Goal: Task Accomplishment & Management: Use online tool/utility

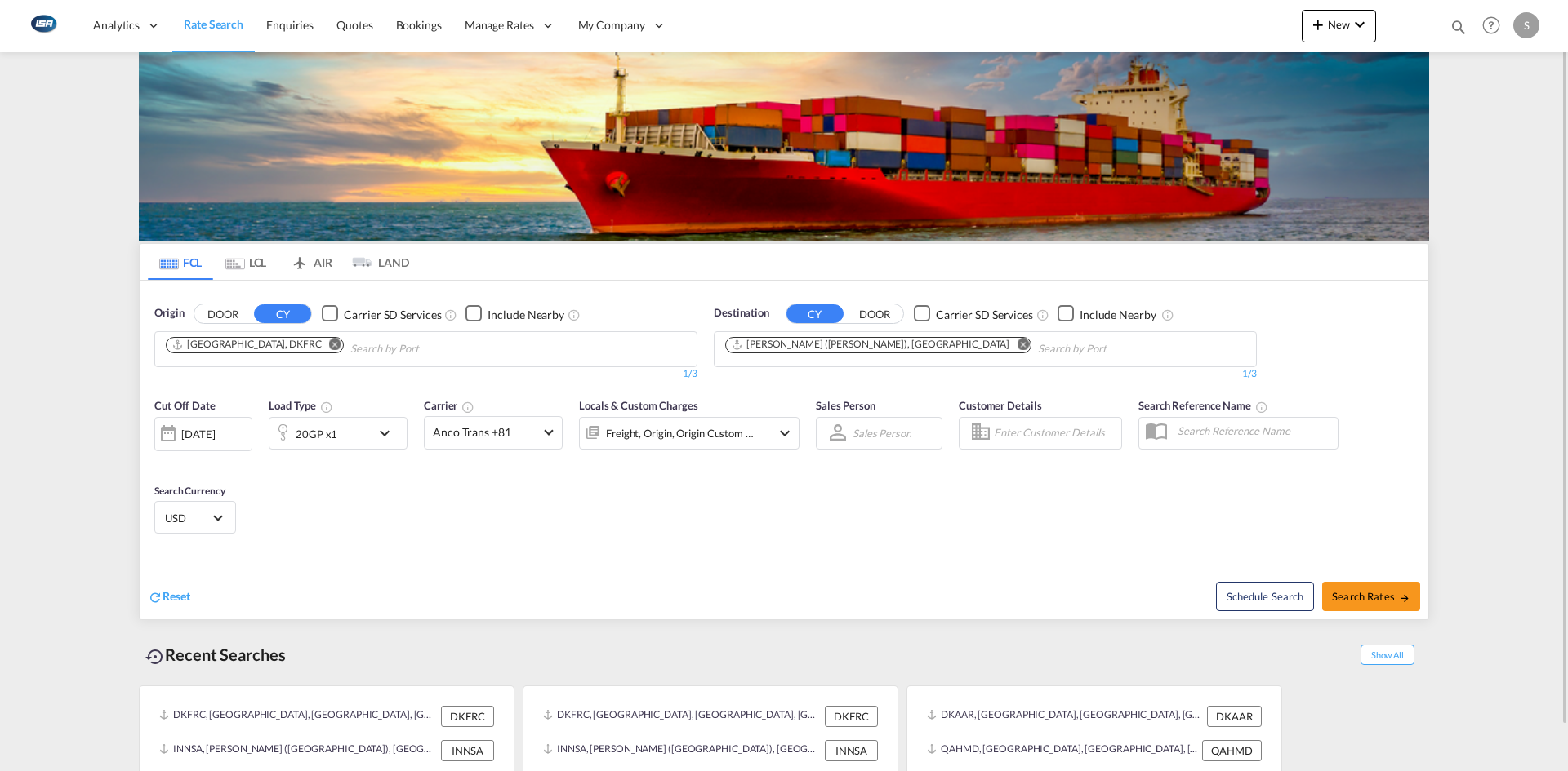
click at [248, 260] on md-tab-item "LCL" at bounding box center [245, 262] width 65 height 36
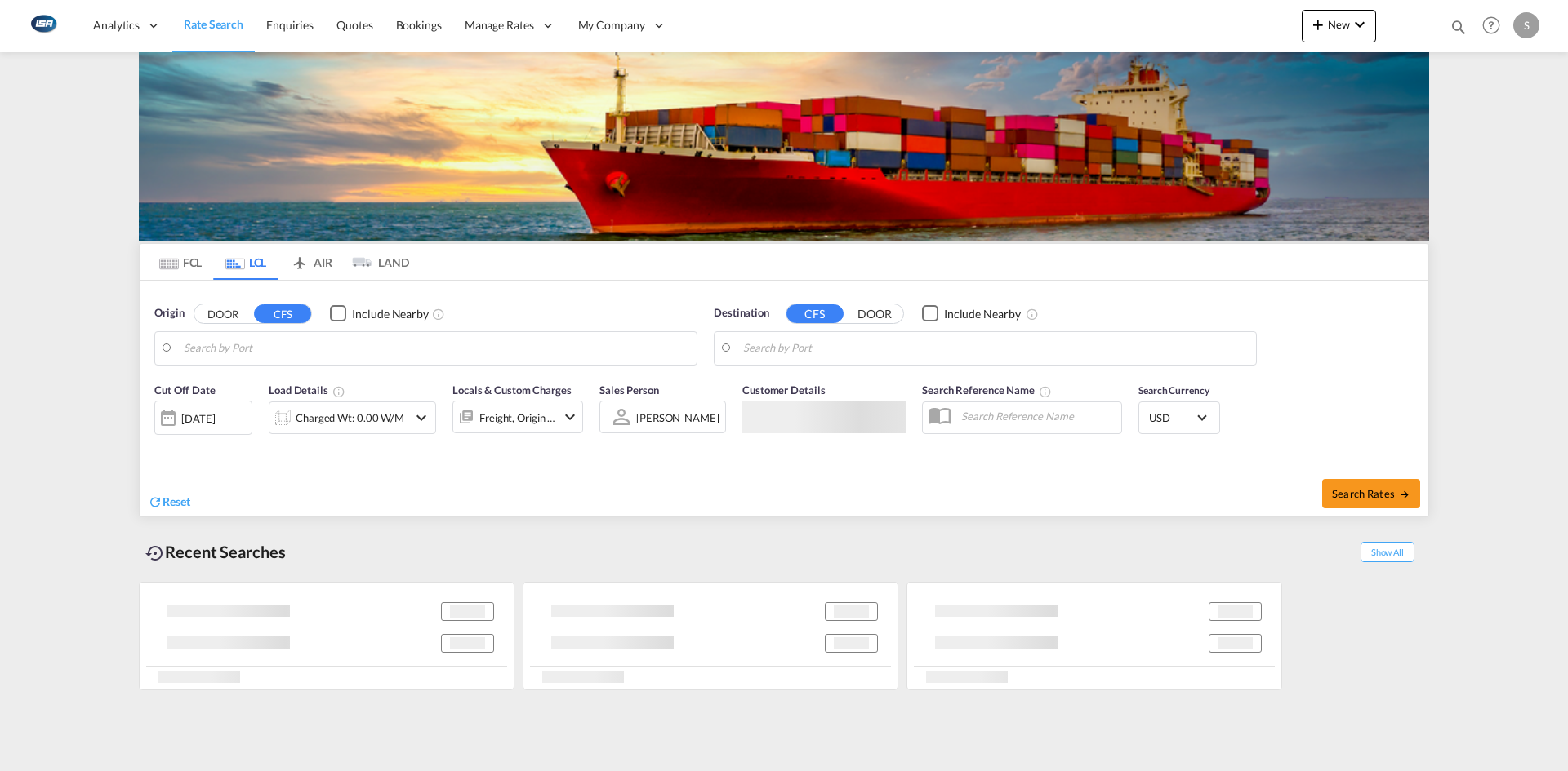
type input "DK-6100, [PERSON_NAME] Haderslev, [GEOGRAPHIC_DATA]"
type input "Laem Chabang, THLCH"
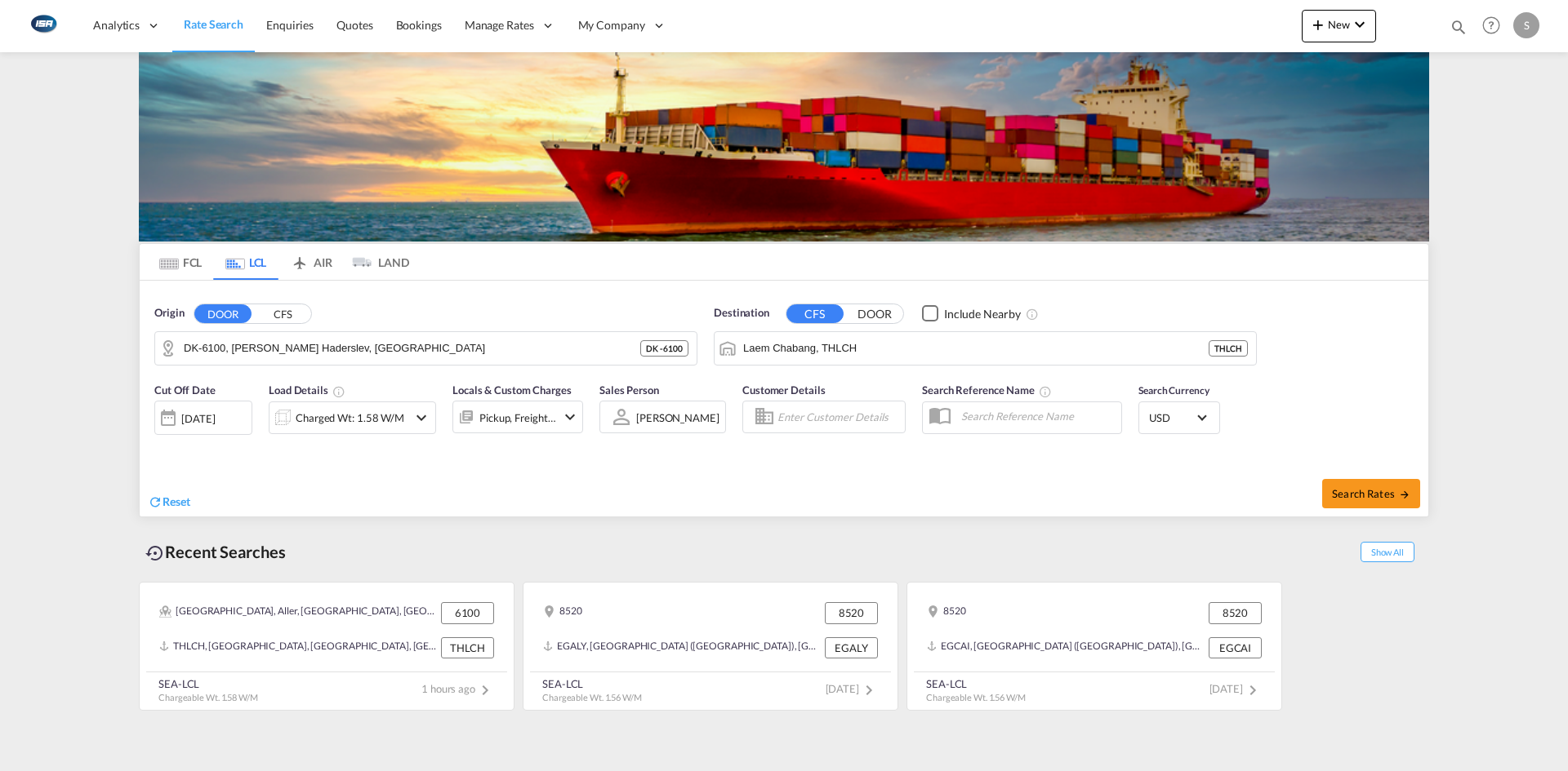
click at [418, 424] on md-icon "icon-chevron-down" at bounding box center [421, 417] width 20 height 20
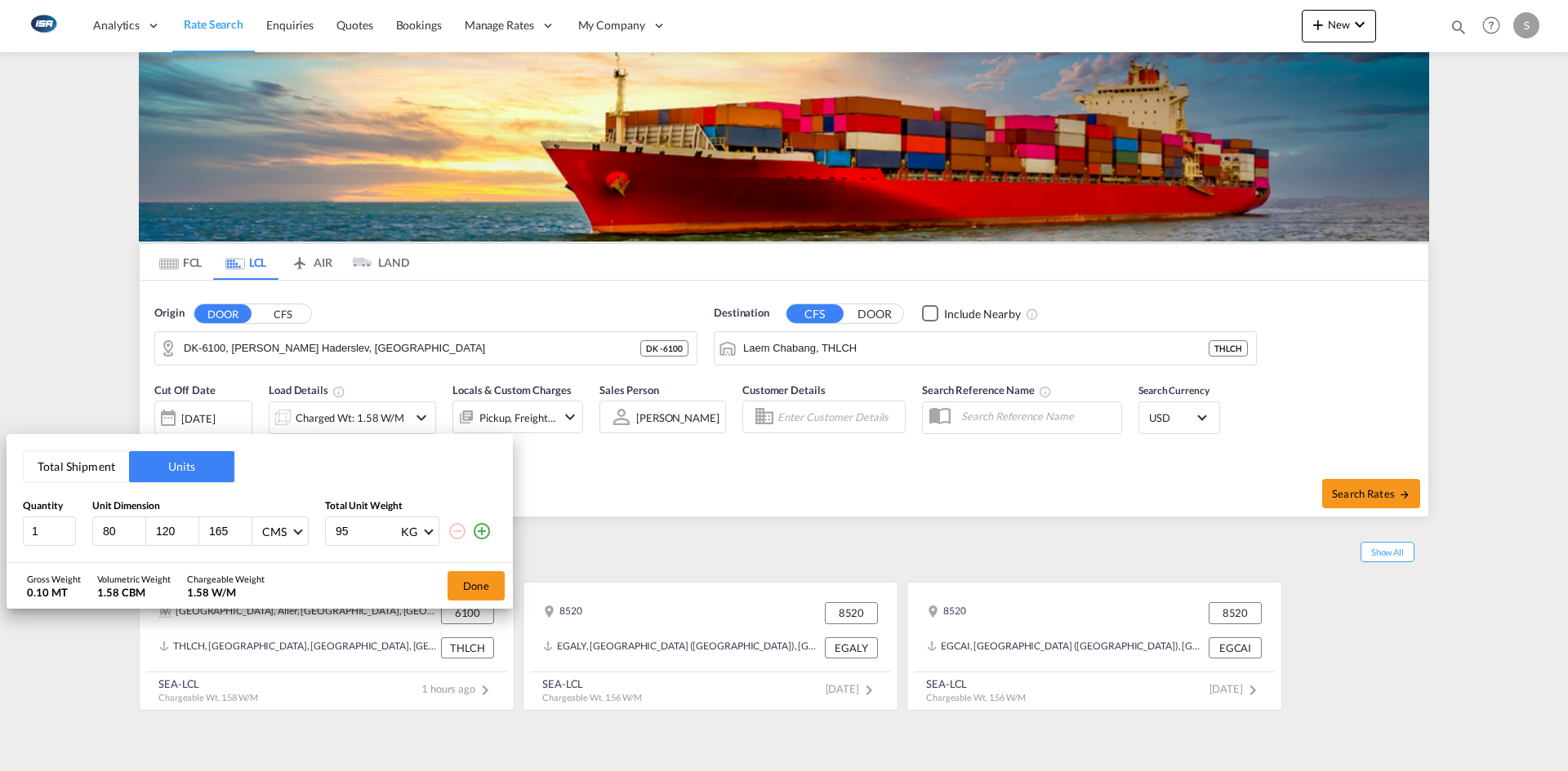
click at [373, 347] on div "Total Shipment Units Quantity Unit Dimension Total Unit Weight 1 80 120 165 CMS…" at bounding box center [784, 385] width 1568 height 771
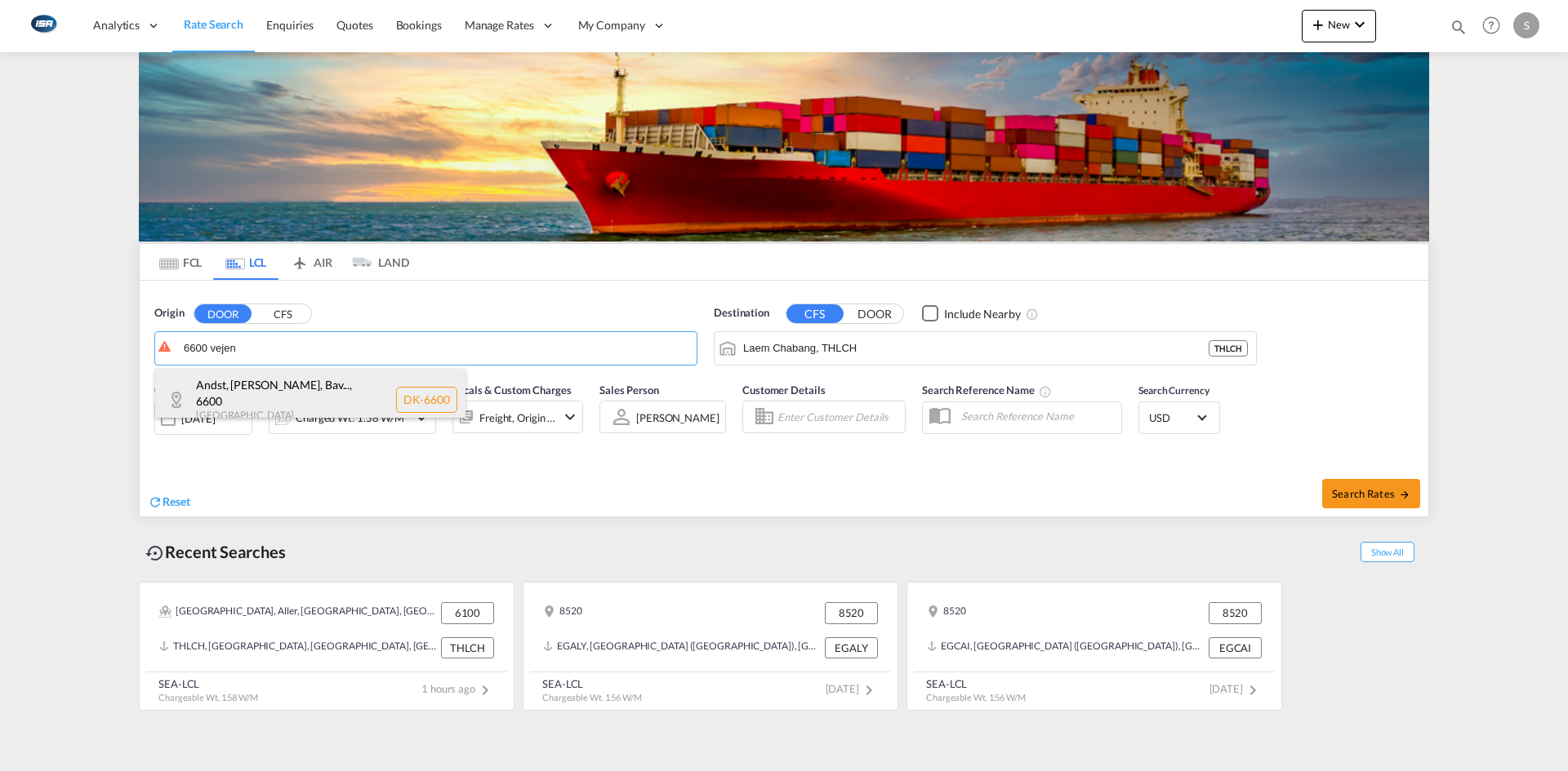
click at [303, 396] on div "Andst, [PERSON_NAME], Bav... , 6600 [GEOGRAPHIC_DATA] DK-6600" at bounding box center [310, 399] width 310 height 62
type input "DK-6600, Andst, [GEOGRAPHIC_DATA], [GEOGRAPHIC_DATA], [GEOGRAPHIC_DATA], [GEOGR…"
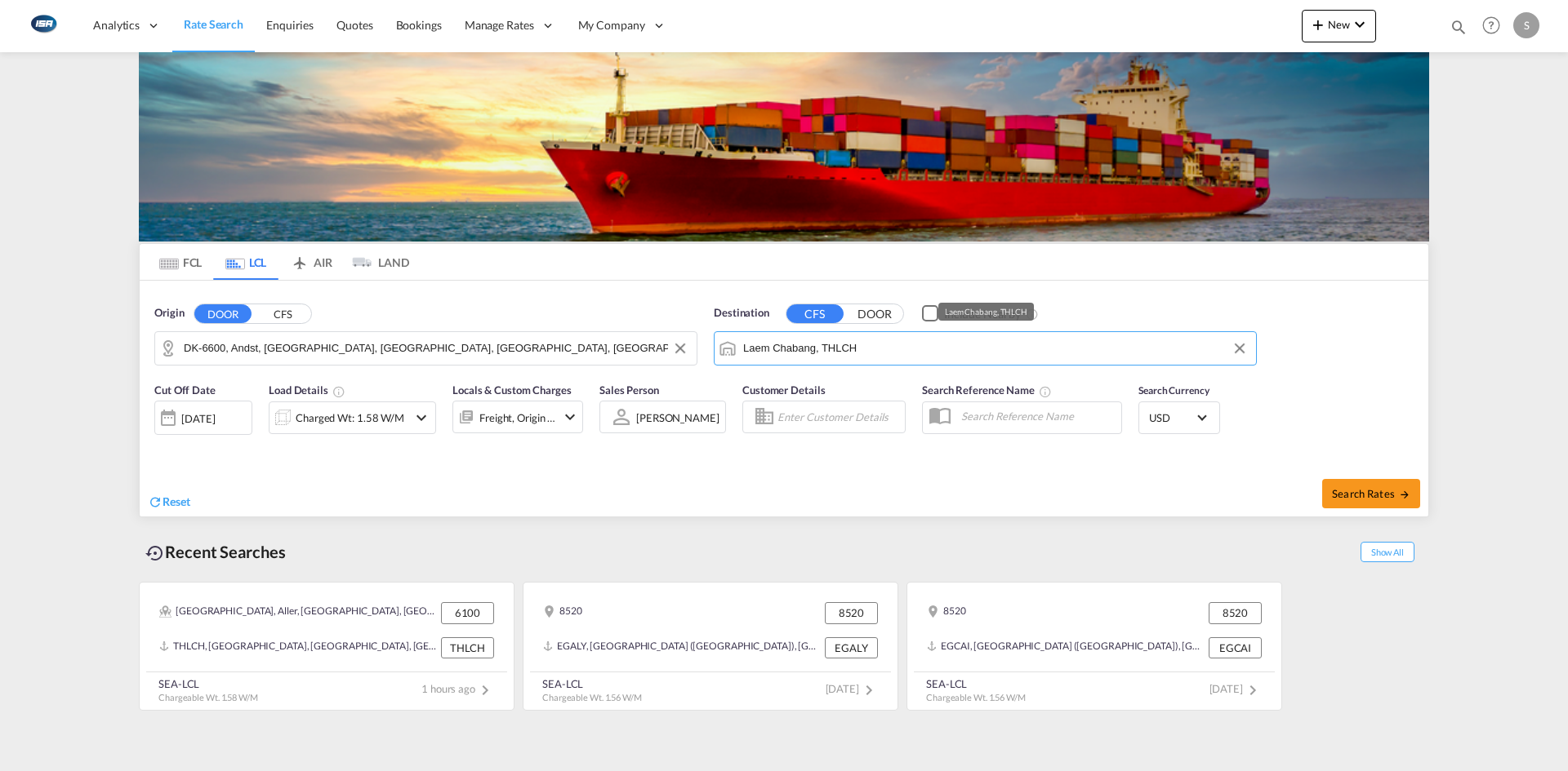
click at [931, 356] on input "Laem Chabang, THLCH" at bounding box center [995, 349] width 504 height 24
type input "t"
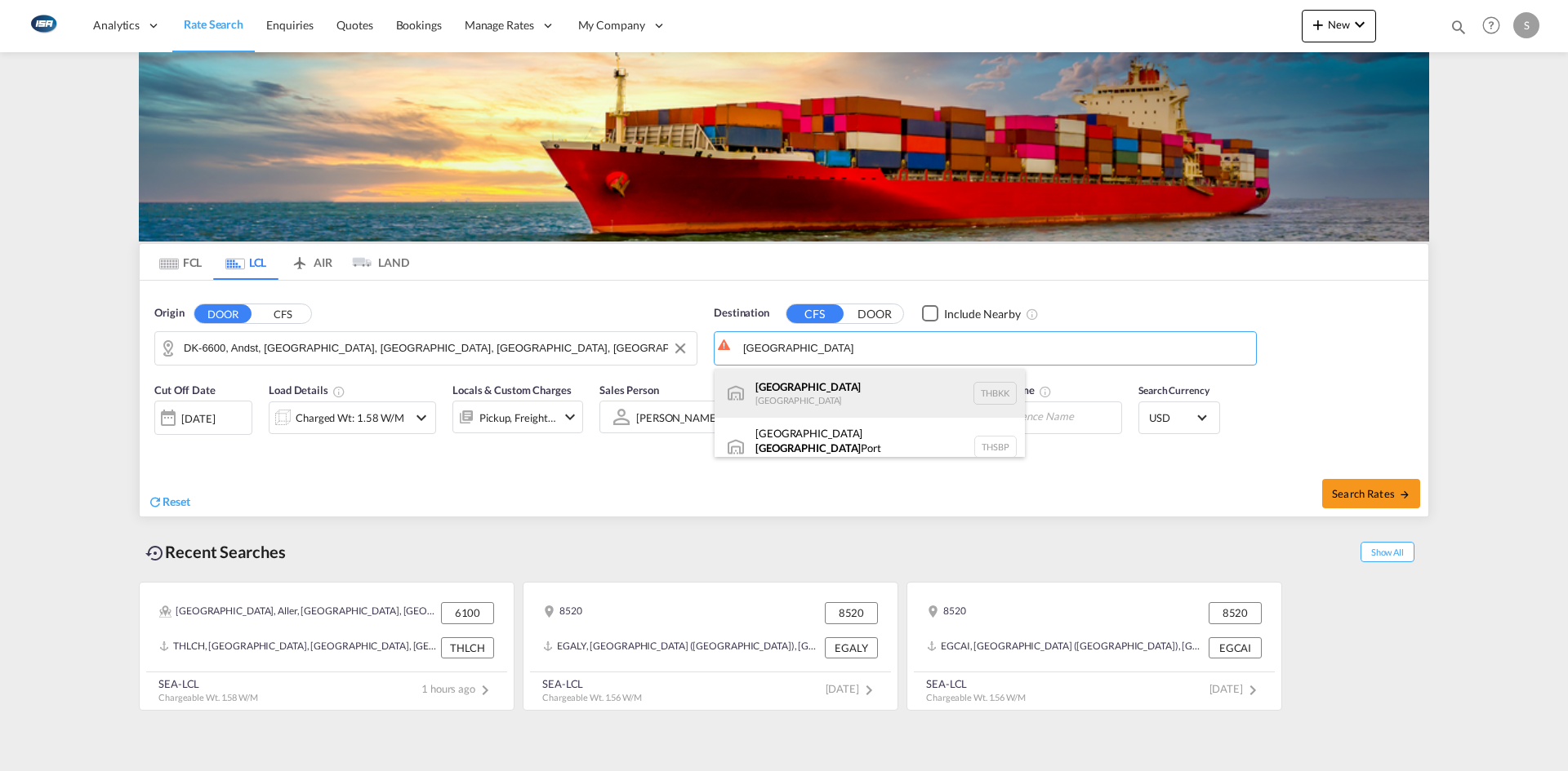
click at [829, 385] on div "[GEOGRAPHIC_DATA] [GEOGRAPHIC_DATA] THBKK" at bounding box center [870, 393] width 310 height 49
type input "[GEOGRAPHIC_DATA], THBKK"
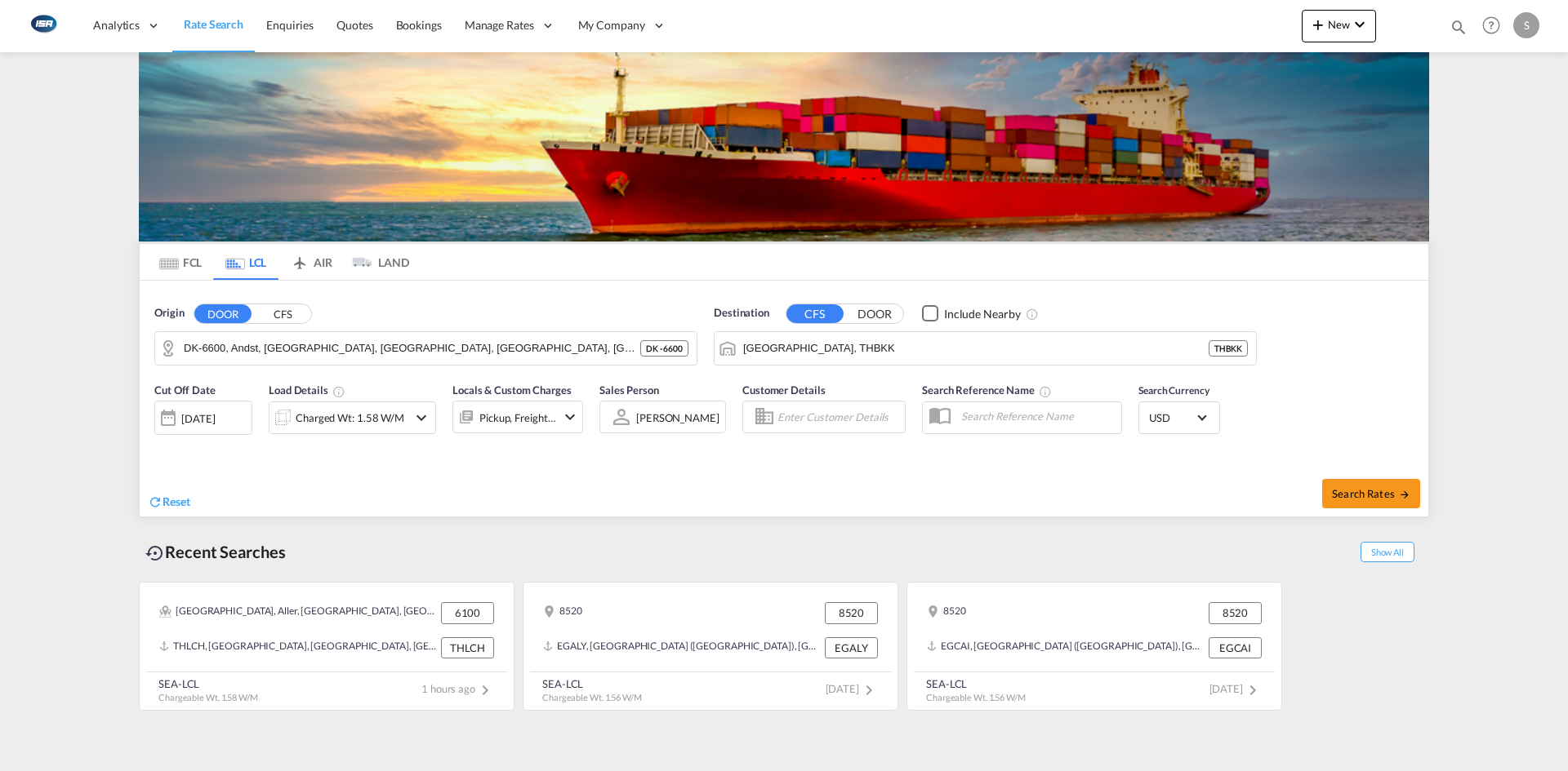
click at [430, 420] on md-icon "icon-chevron-down" at bounding box center [421, 417] width 20 height 20
